Goal: Find specific page/section: Find specific page/section

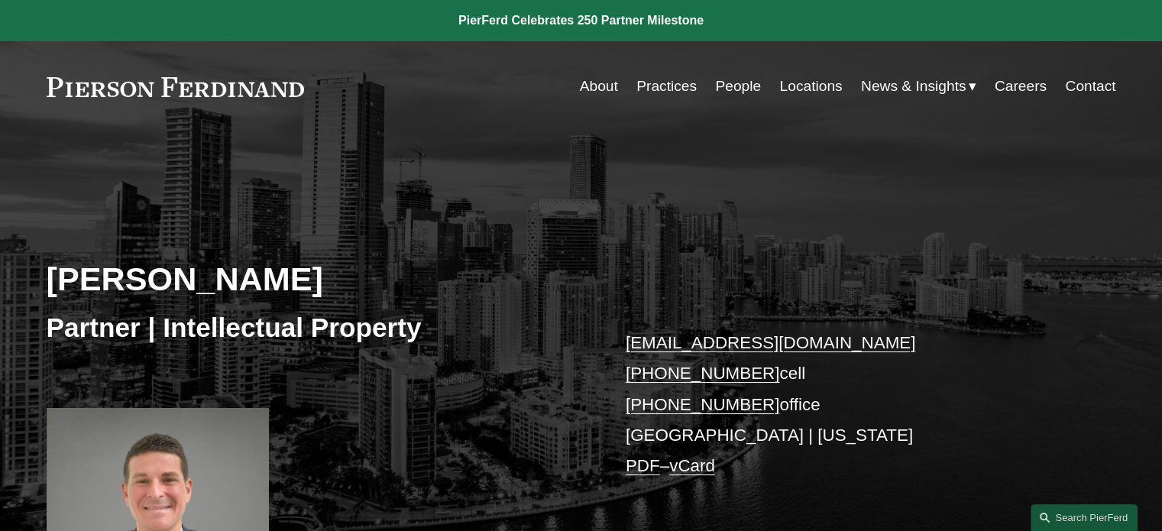
click at [732, 75] on link "People" at bounding box center [738, 86] width 46 height 29
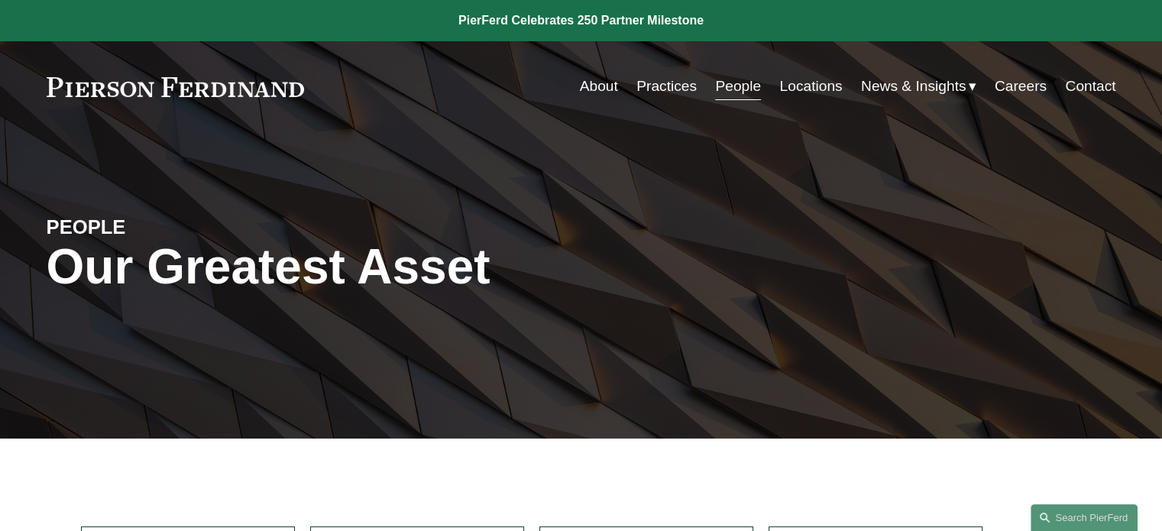
scroll to position [257, 0]
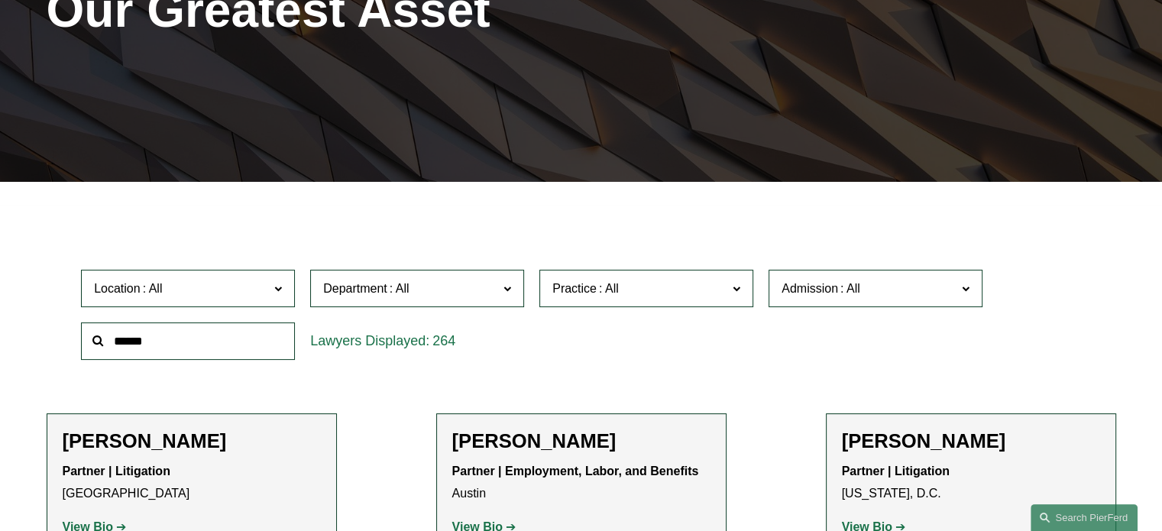
click at [211, 345] on input "text" at bounding box center [188, 340] width 214 height 37
type input "*"
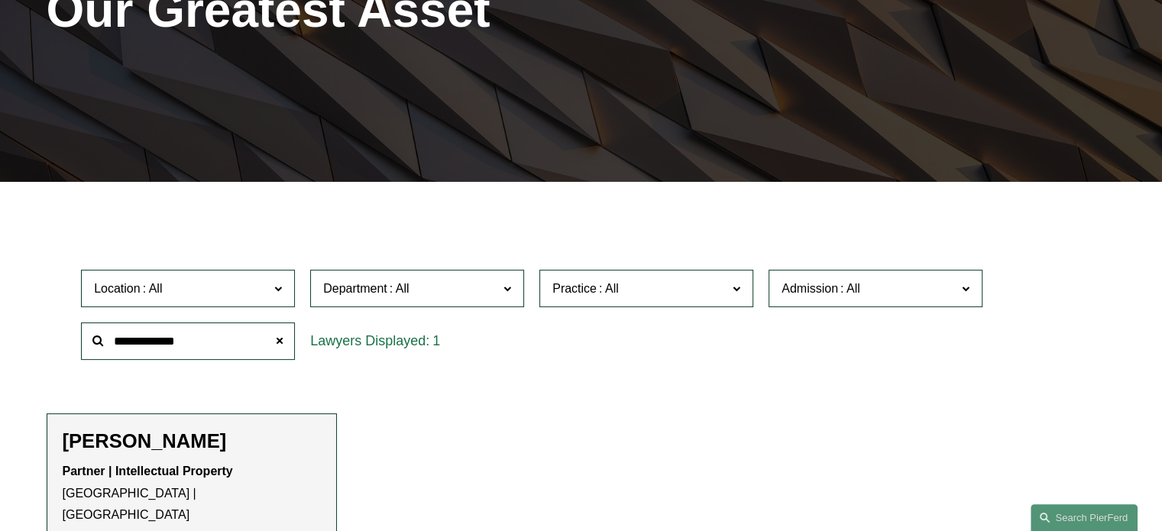
type input "**********"
click at [192, 467] on strong "Partner | Intellectual Property" at bounding box center [148, 470] width 170 height 13
click at [163, 447] on h2 "[PERSON_NAME]" at bounding box center [192, 441] width 258 height 24
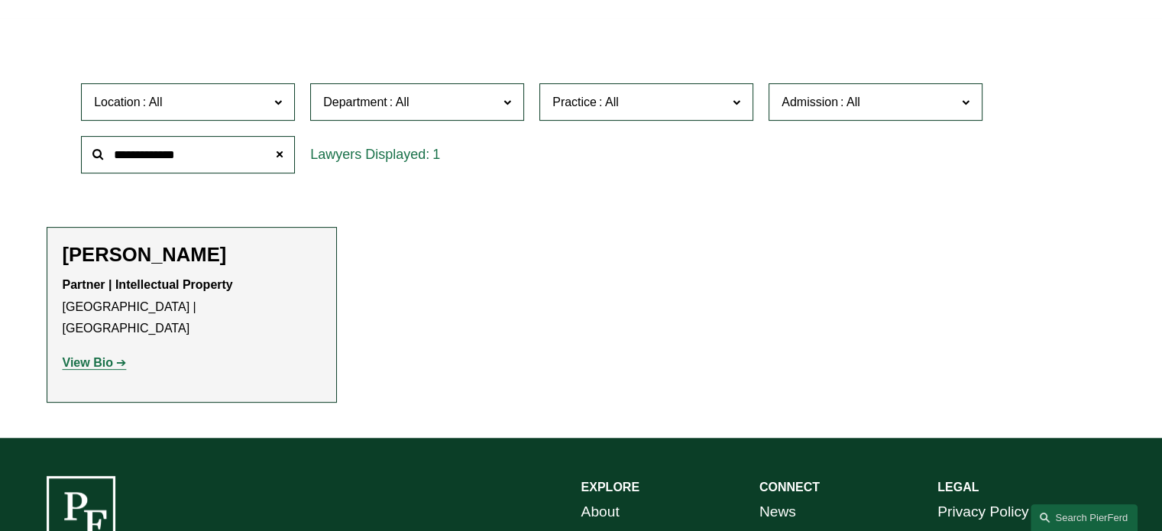
click at [107, 356] on strong "View Bio" at bounding box center [88, 362] width 50 height 13
